Goal: Information Seeking & Learning: Learn about a topic

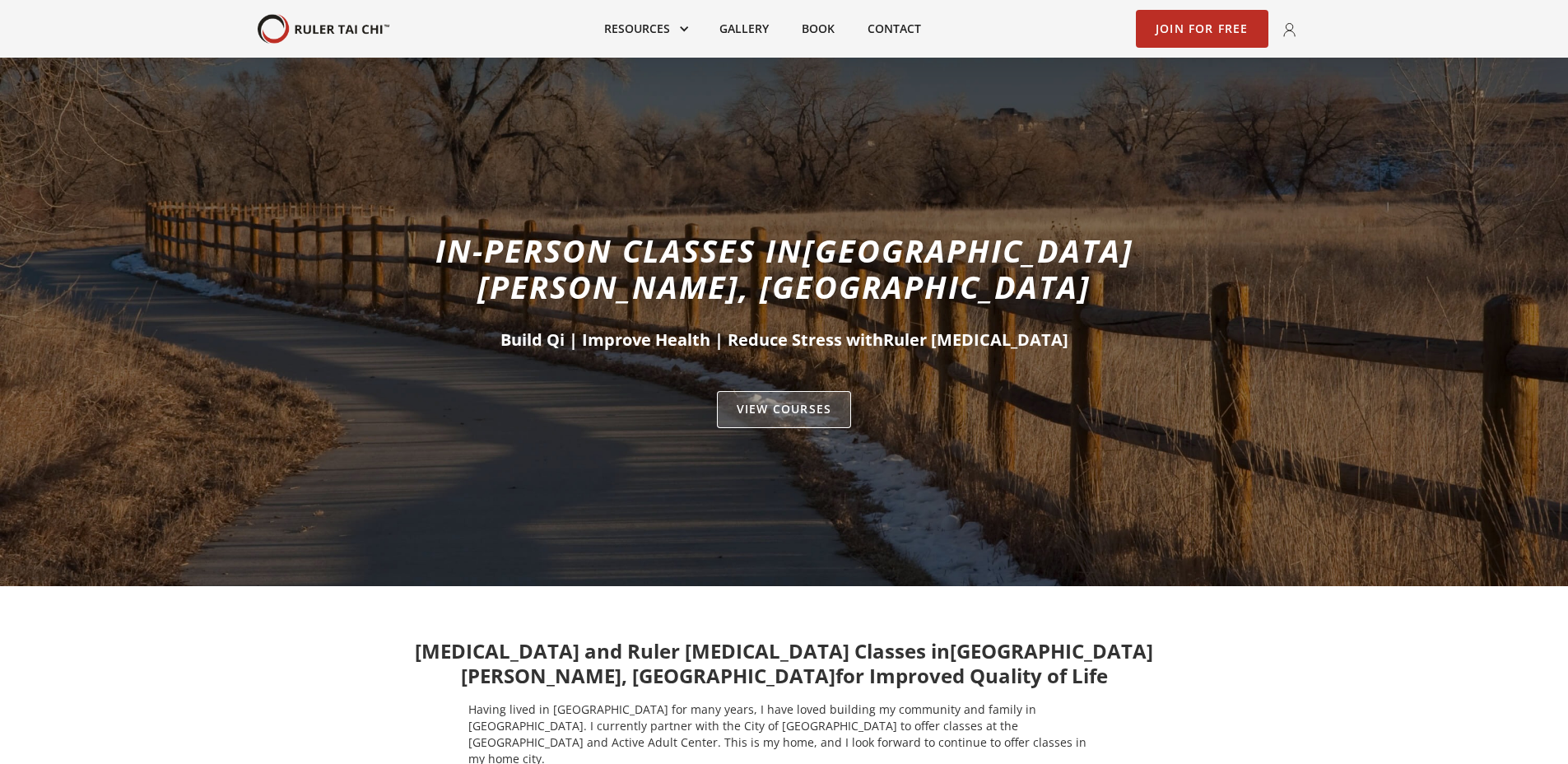
click at [789, 391] on link "VIEW Courses" at bounding box center [784, 410] width 134 height 38
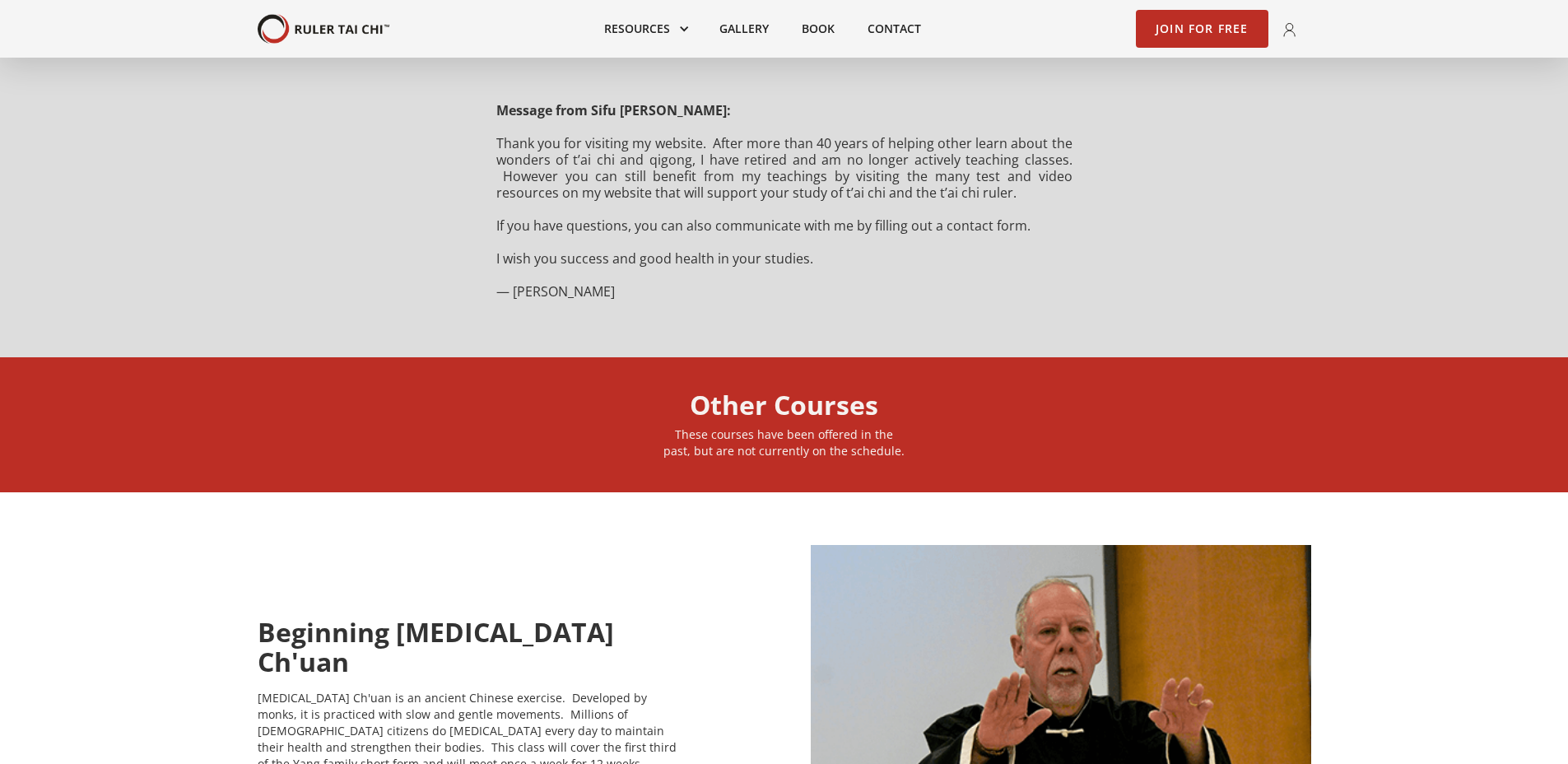
scroll to position [329, 0]
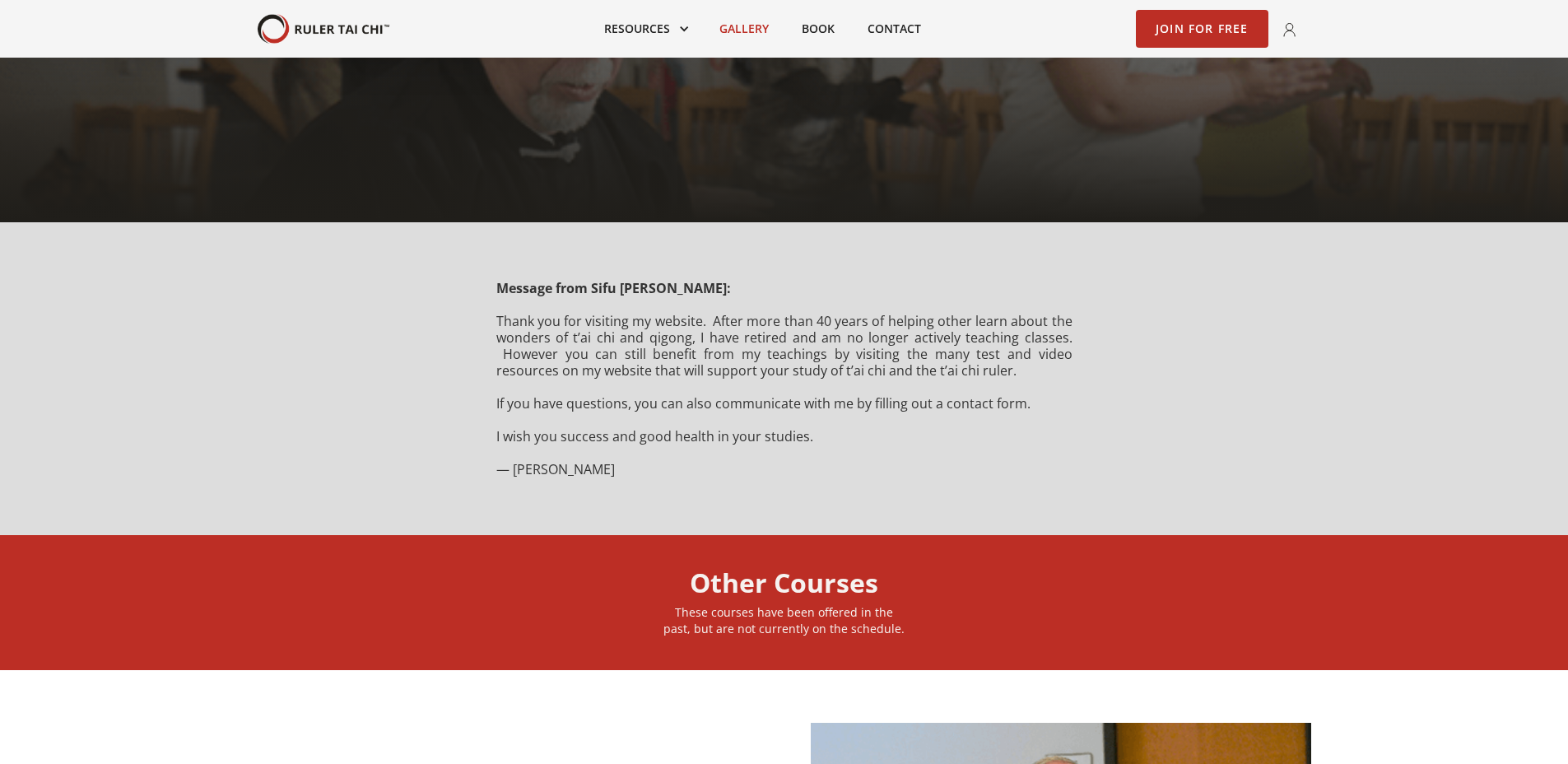
click at [745, 24] on link "Gallery" at bounding box center [744, 29] width 82 height 36
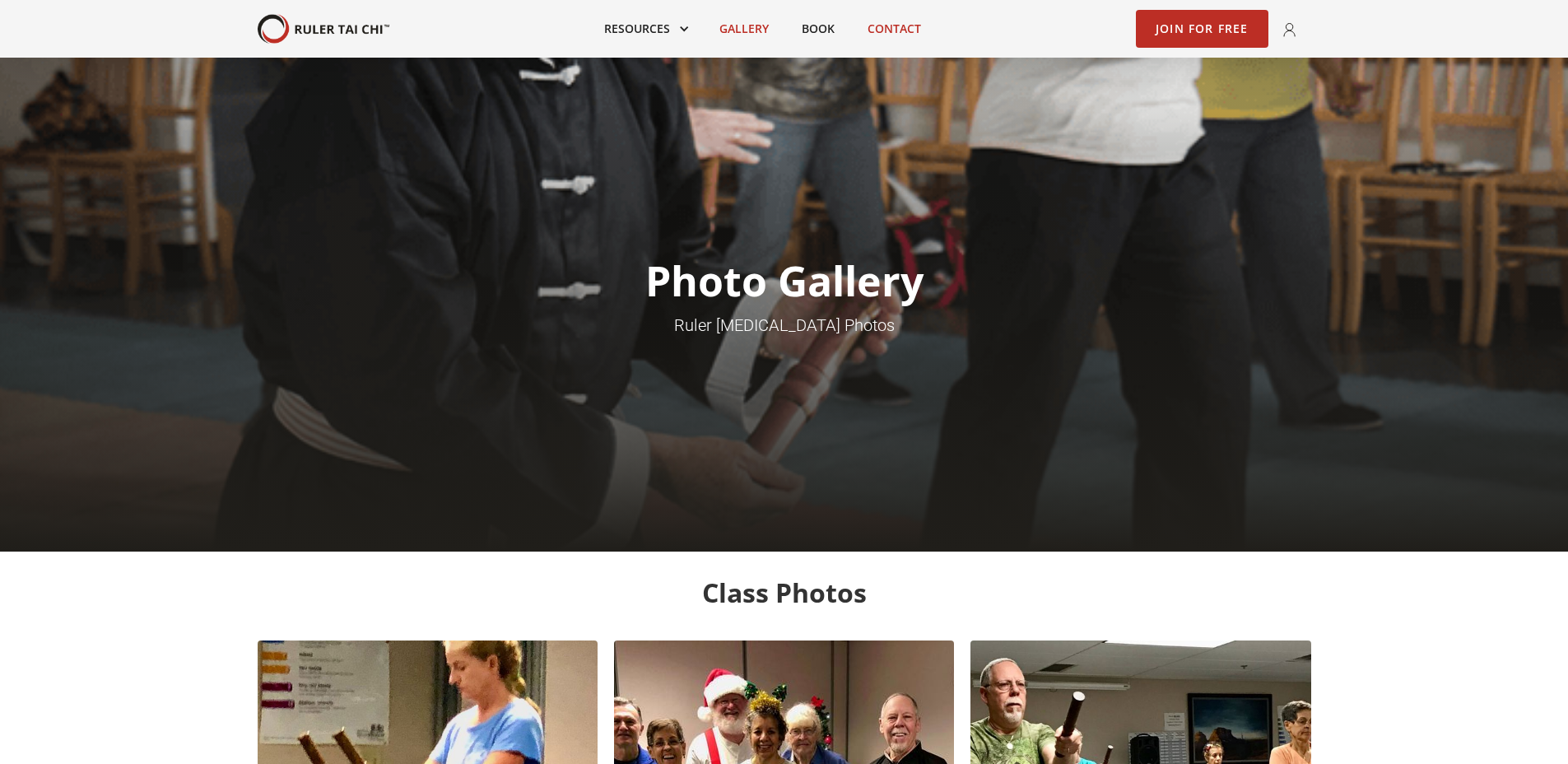
click at [890, 29] on link "Contact" at bounding box center [895, 29] width 87 height 36
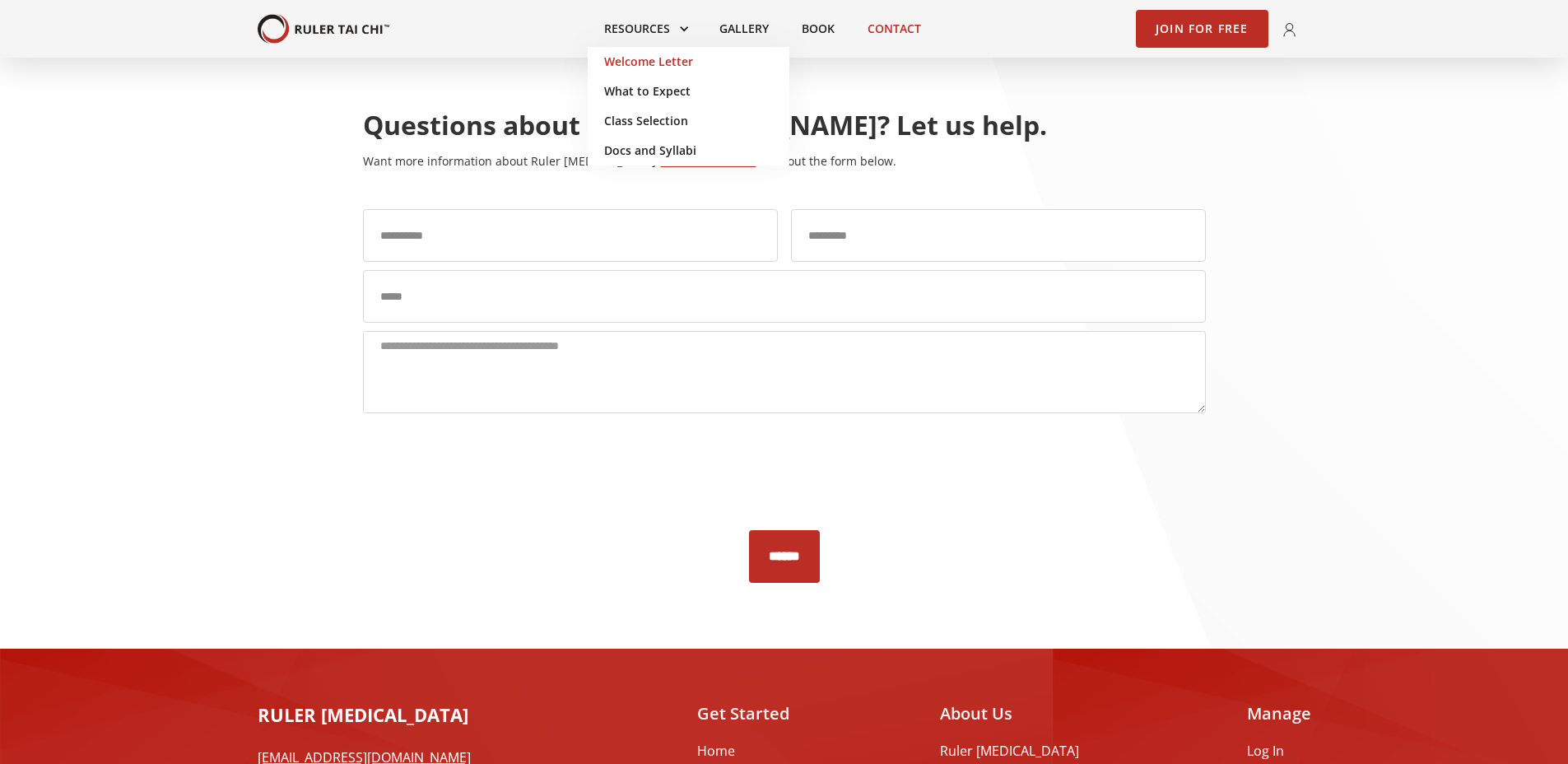
click at [627, 58] on link "Welcome Letter" at bounding box center [689, 62] width 202 height 29
